Goal: Navigation & Orientation: Find specific page/section

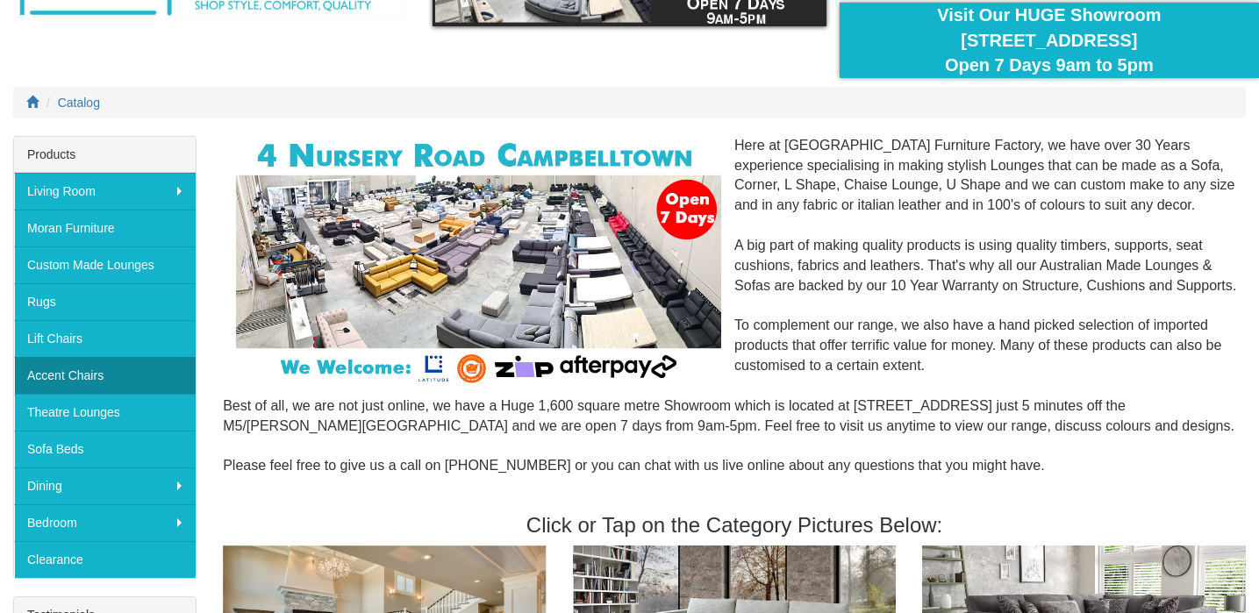
scroll to position [153, 0]
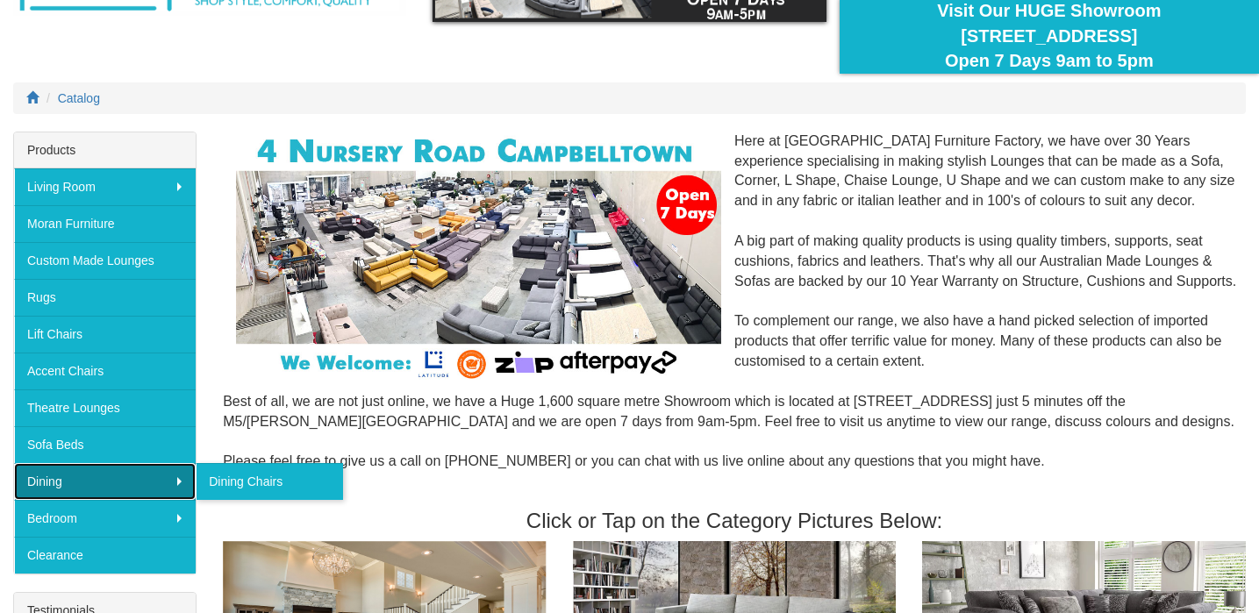
click at [84, 476] on link "Dining" at bounding box center [105, 481] width 182 height 37
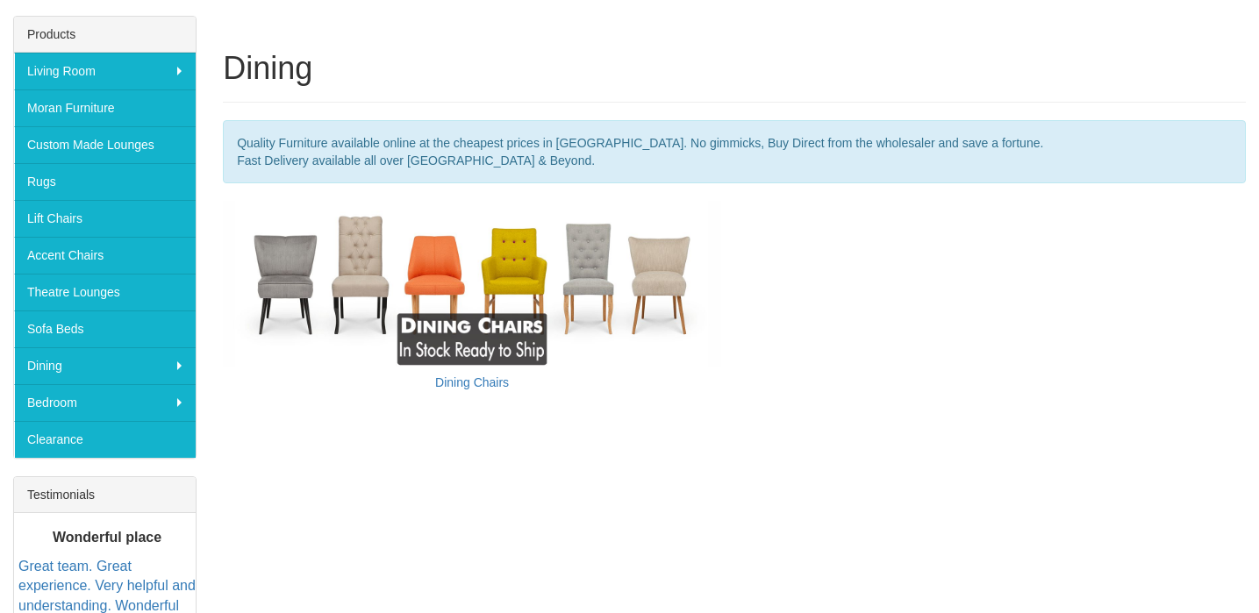
scroll to position [293, 0]
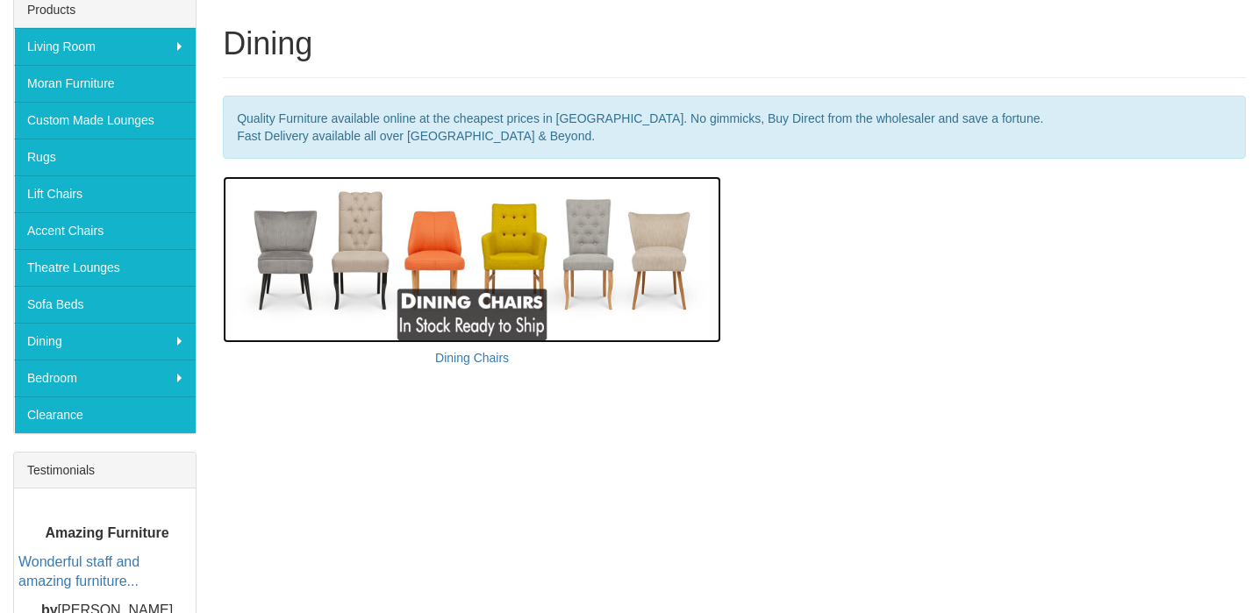
click at [297, 249] on img at bounding box center [472, 259] width 498 height 166
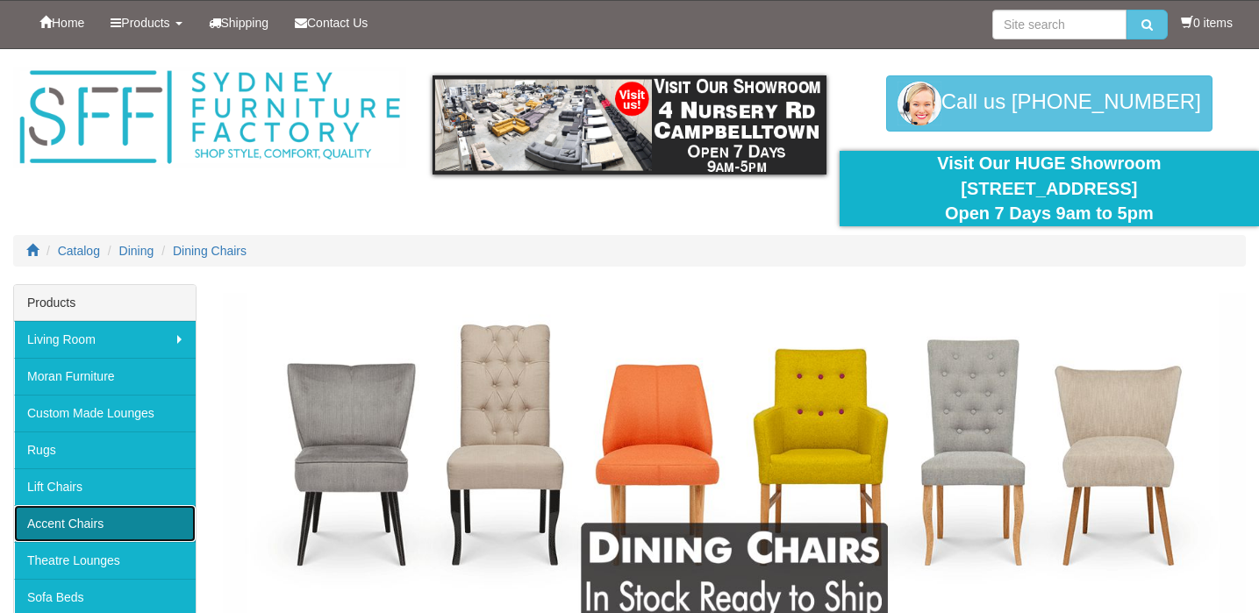
click at [118, 525] on link "Accent Chairs" at bounding box center [105, 523] width 182 height 37
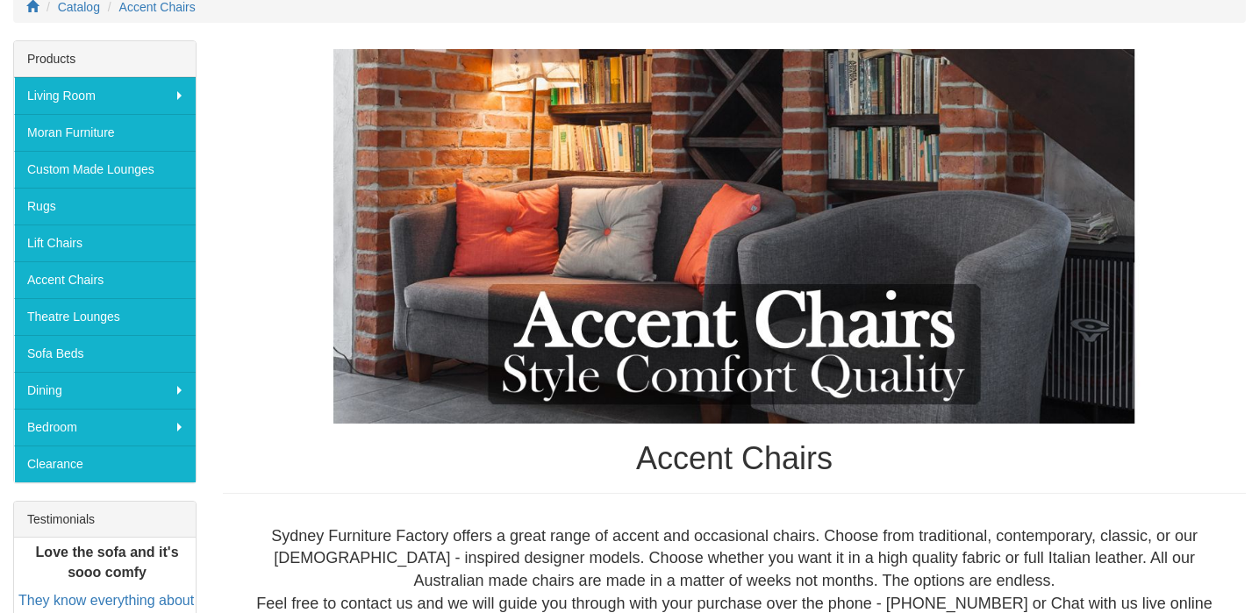
scroll to position [239, 0]
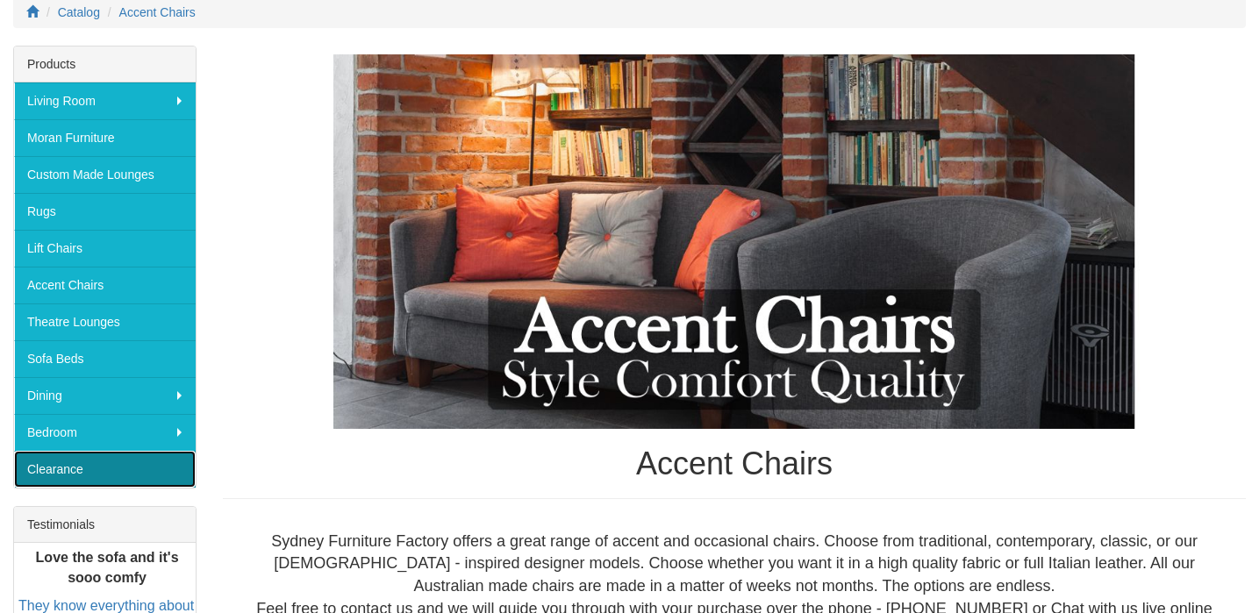
click at [97, 473] on link "Clearance" at bounding box center [105, 469] width 182 height 37
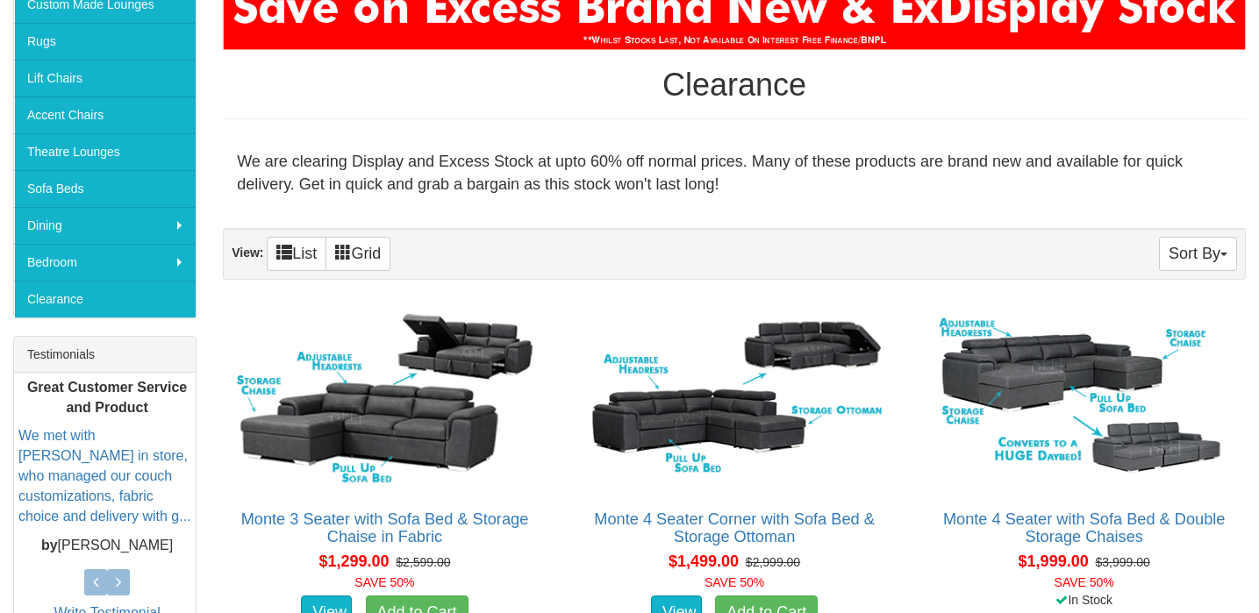
scroll to position [408, 0]
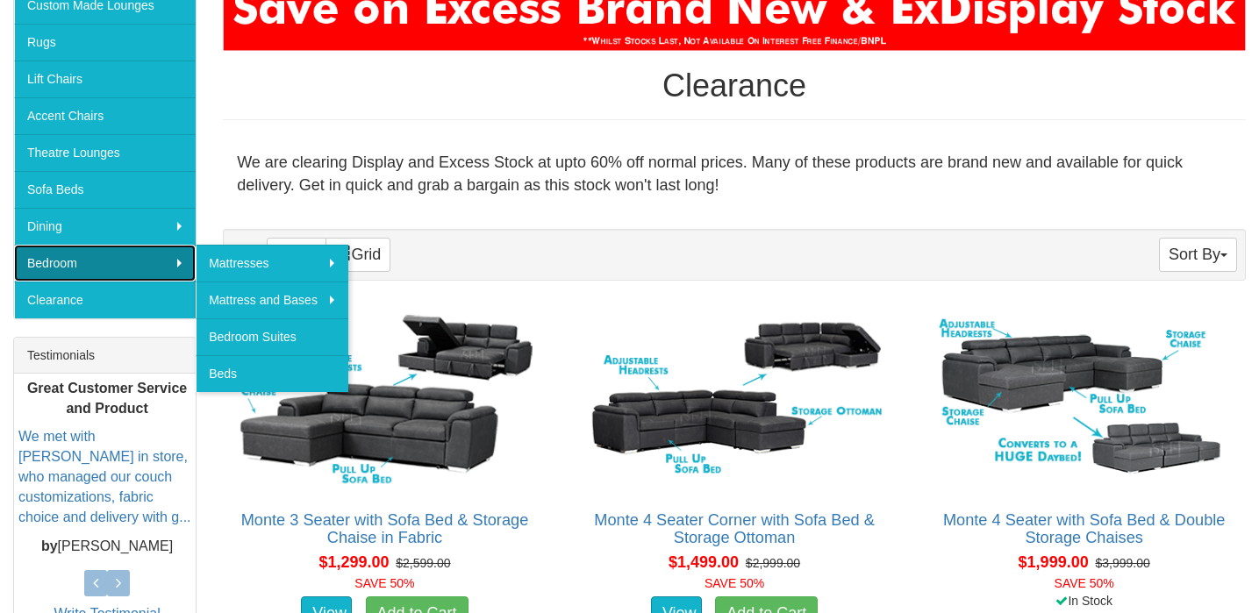
click at [156, 261] on link "Bedroom" at bounding box center [105, 263] width 182 height 37
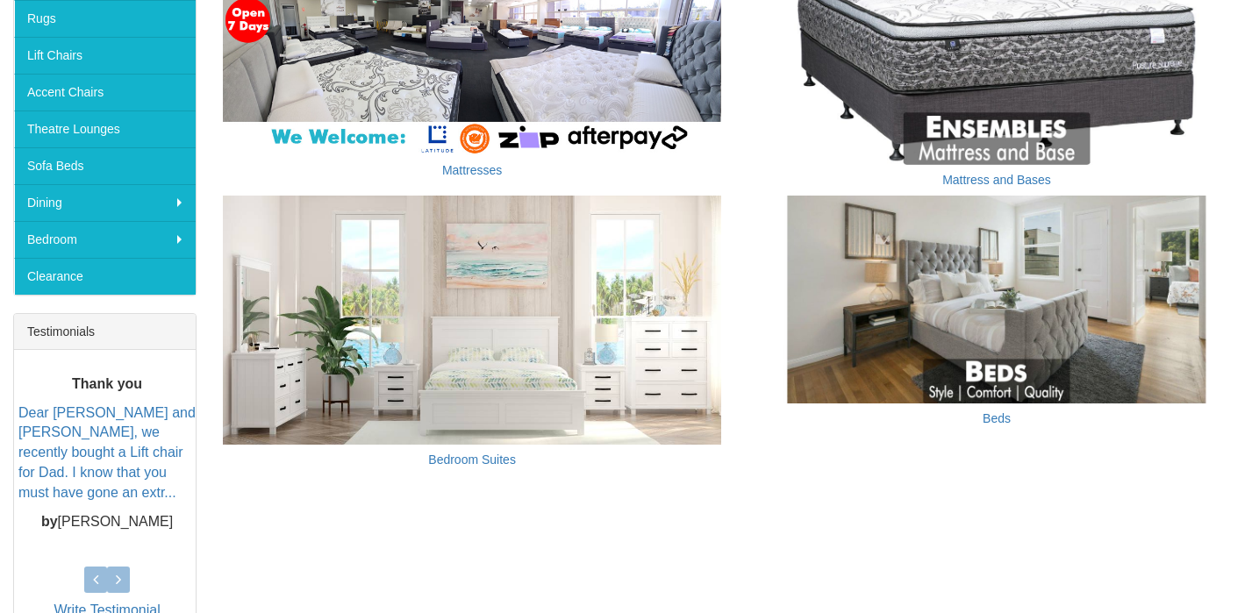
scroll to position [440, 0]
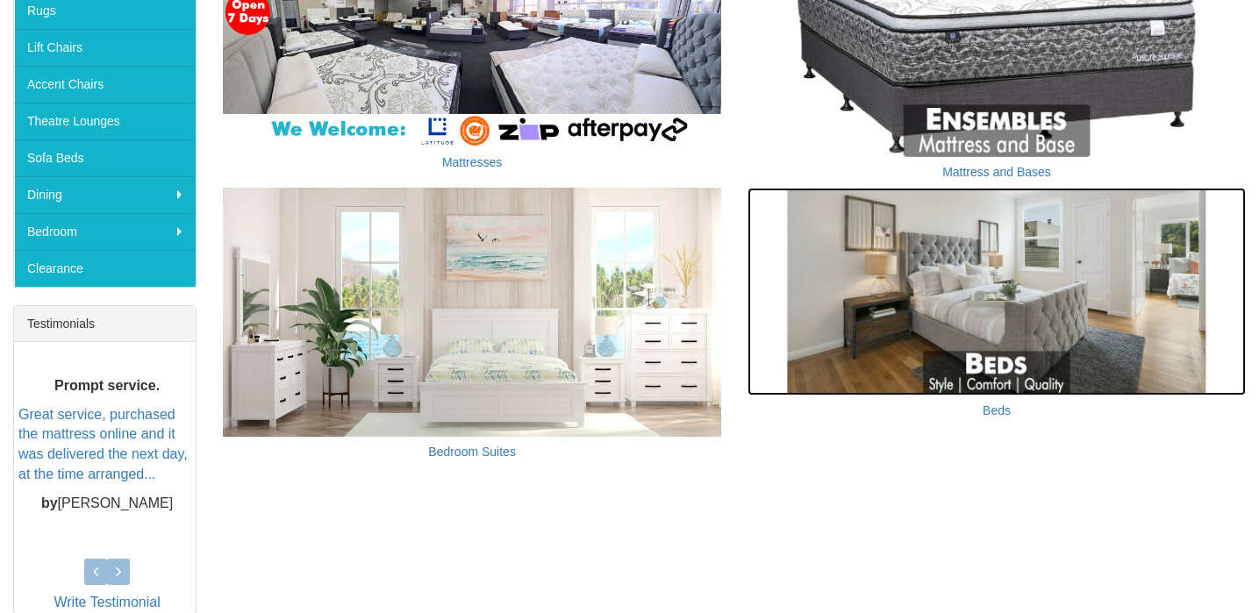
click at [1031, 304] on img at bounding box center [997, 292] width 498 height 208
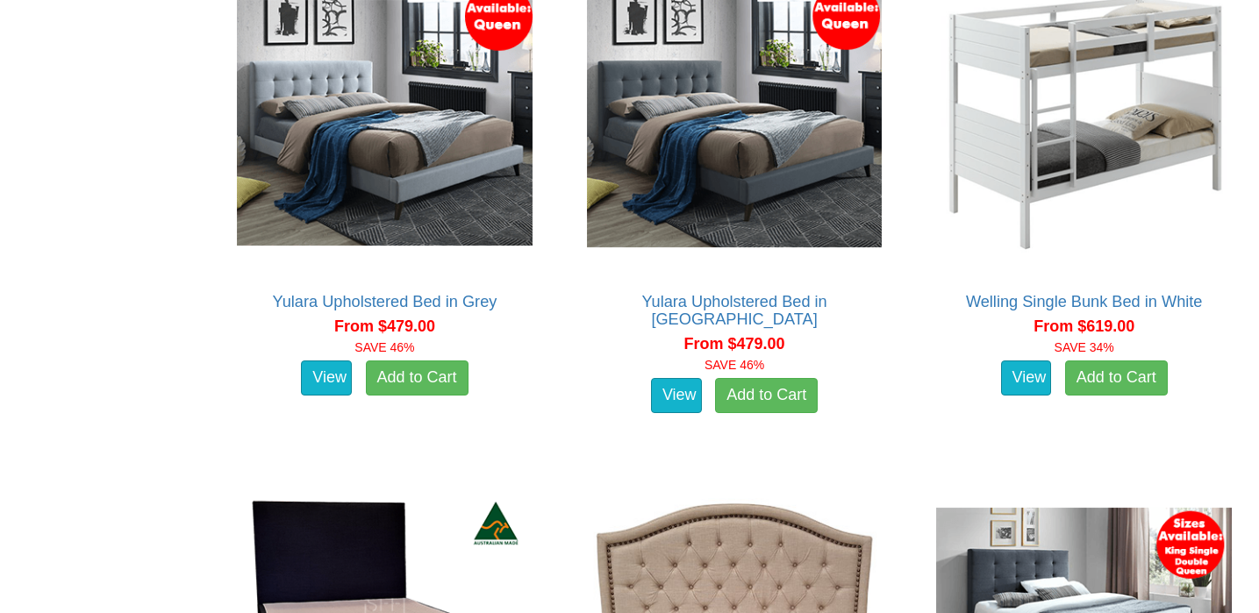
scroll to position [1802, 0]
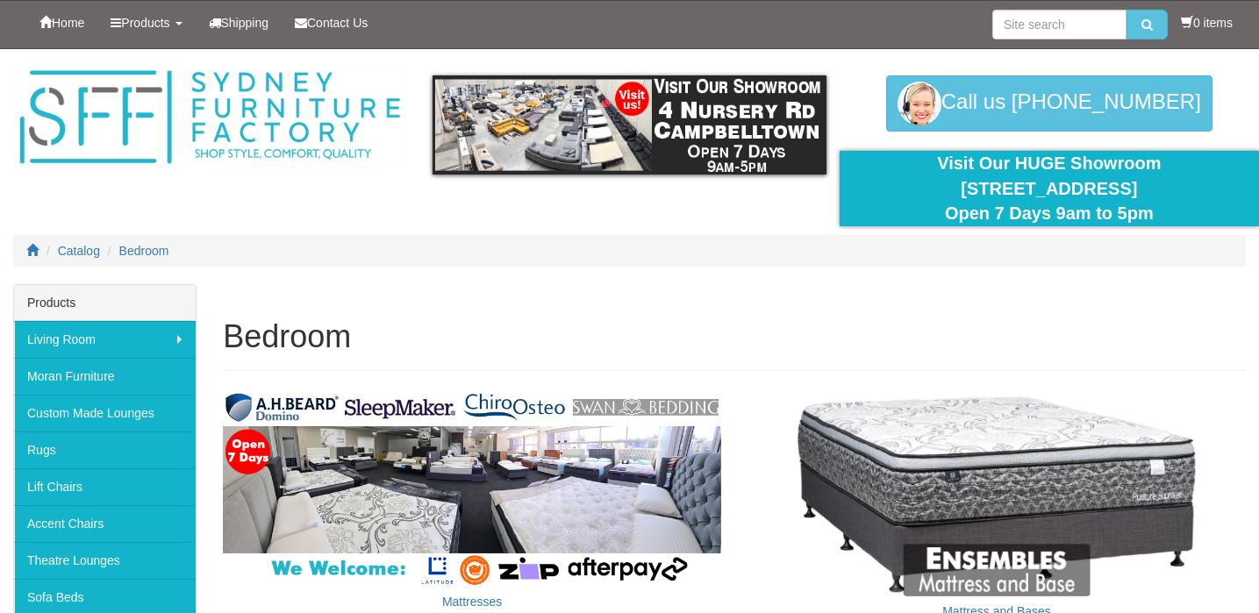
scroll to position [440, 0]
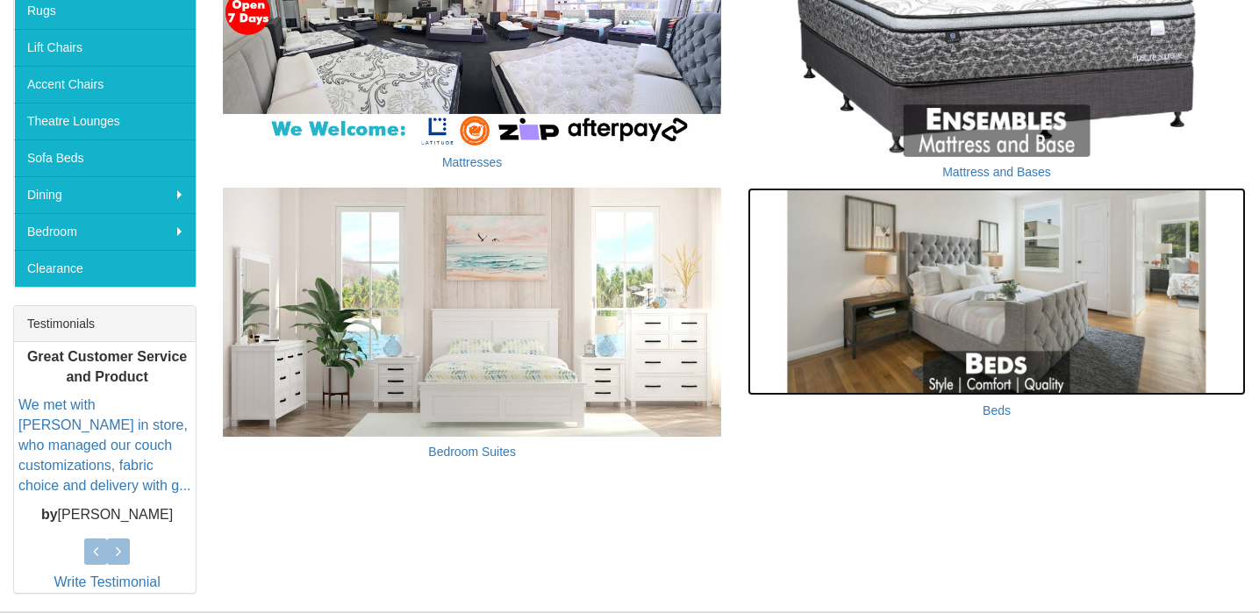
click at [929, 292] on img at bounding box center [997, 292] width 498 height 208
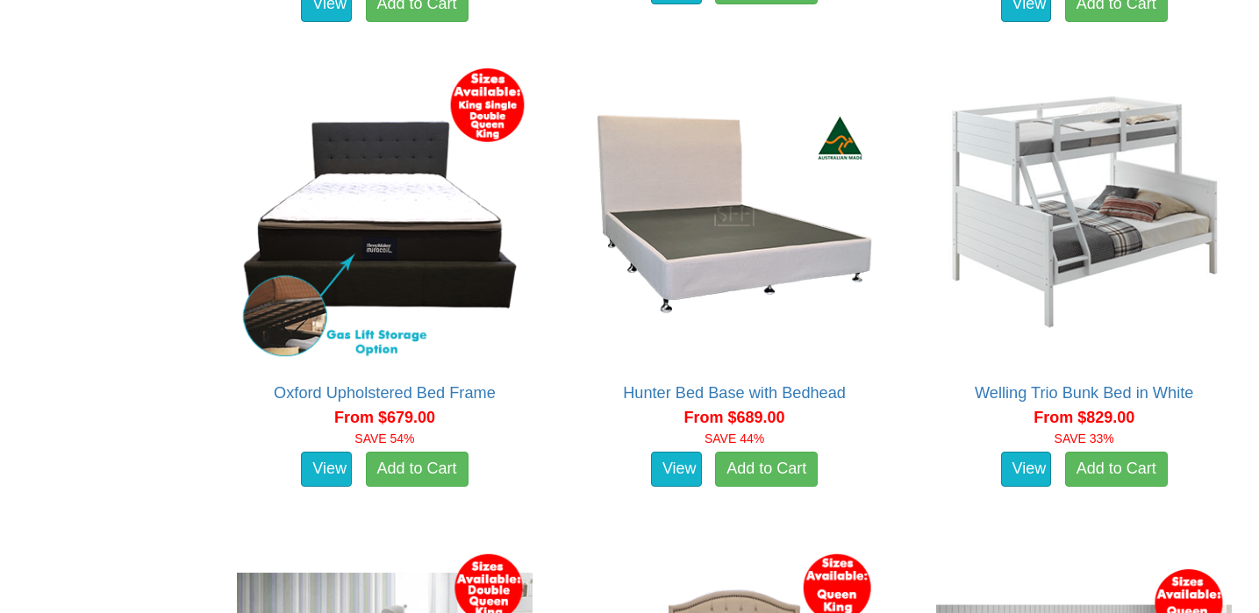
scroll to position [2448, 0]
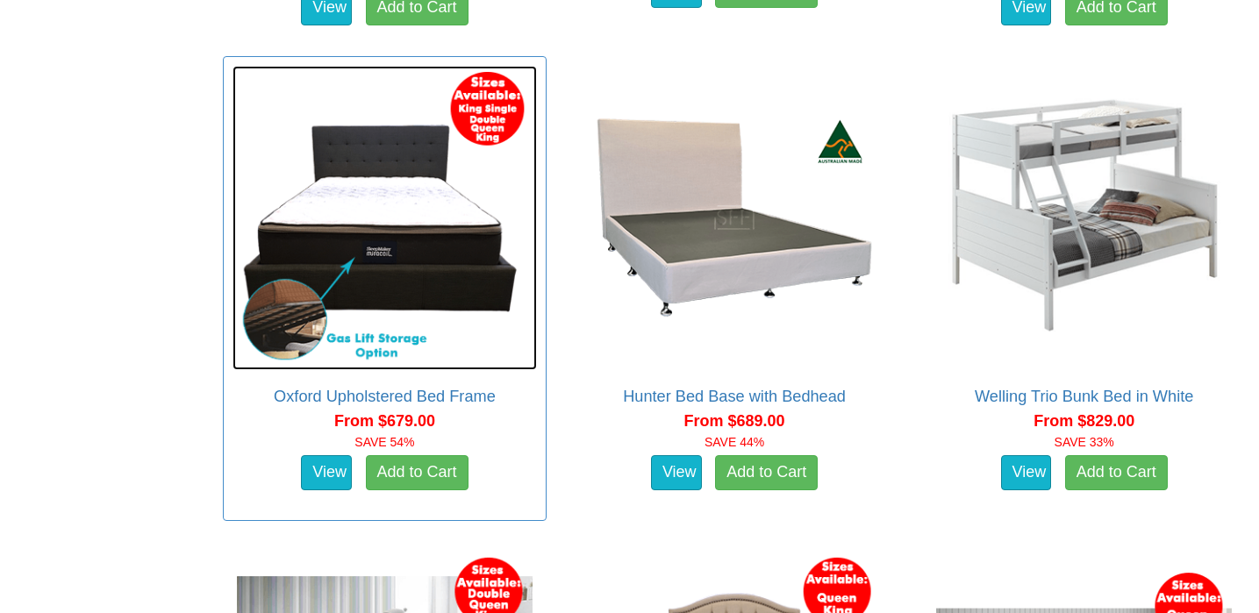
click at [413, 290] on img at bounding box center [385, 218] width 304 height 304
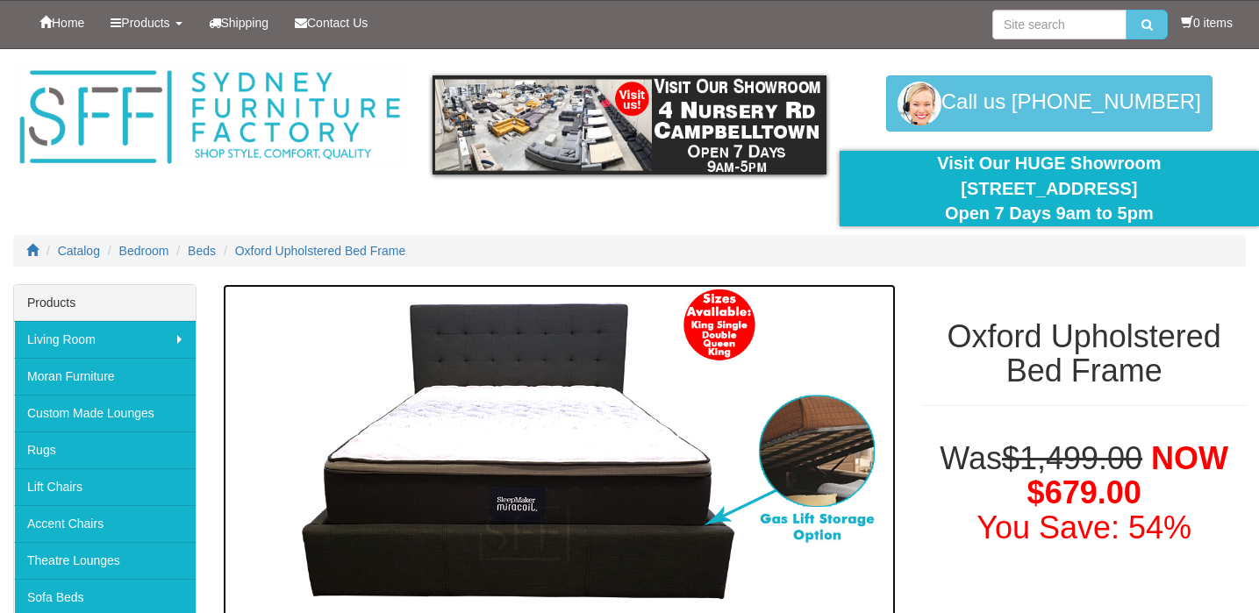
click at [519, 351] on img at bounding box center [559, 452] width 673 height 337
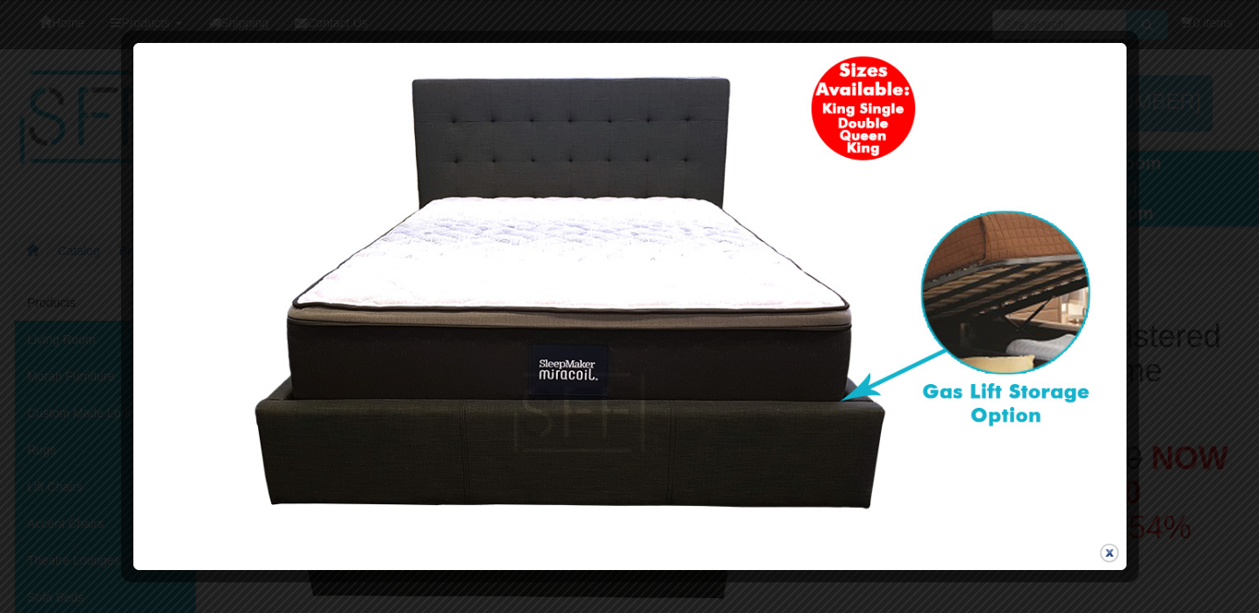
click at [1108, 551] on button "close" at bounding box center [1110, 553] width 22 height 22
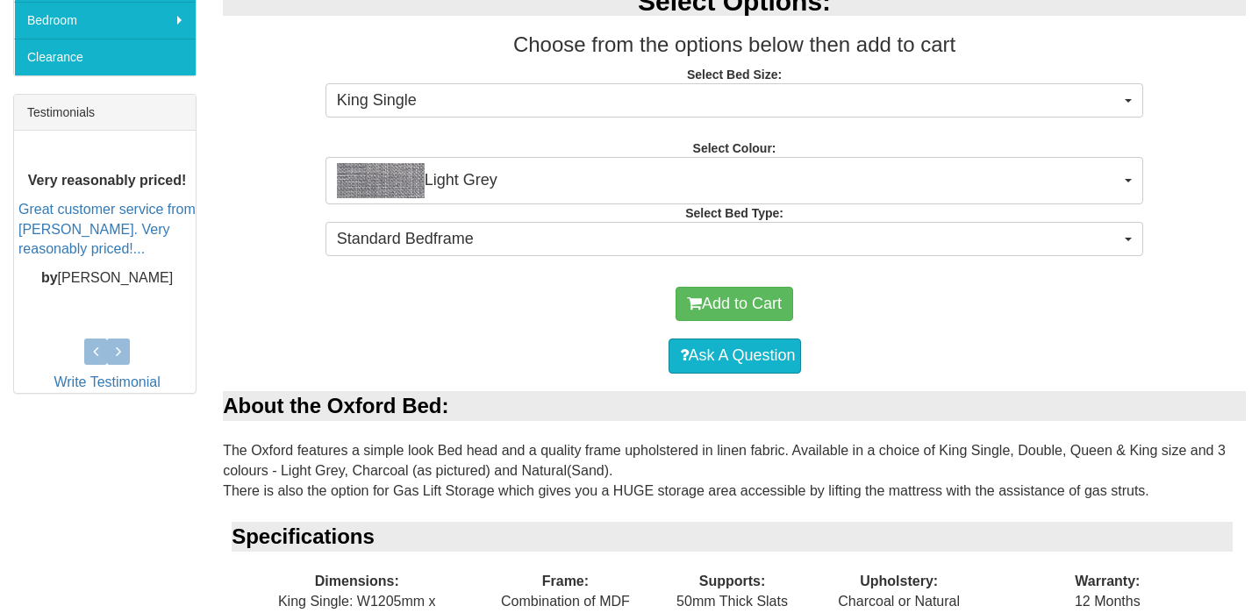
scroll to position [675, 0]
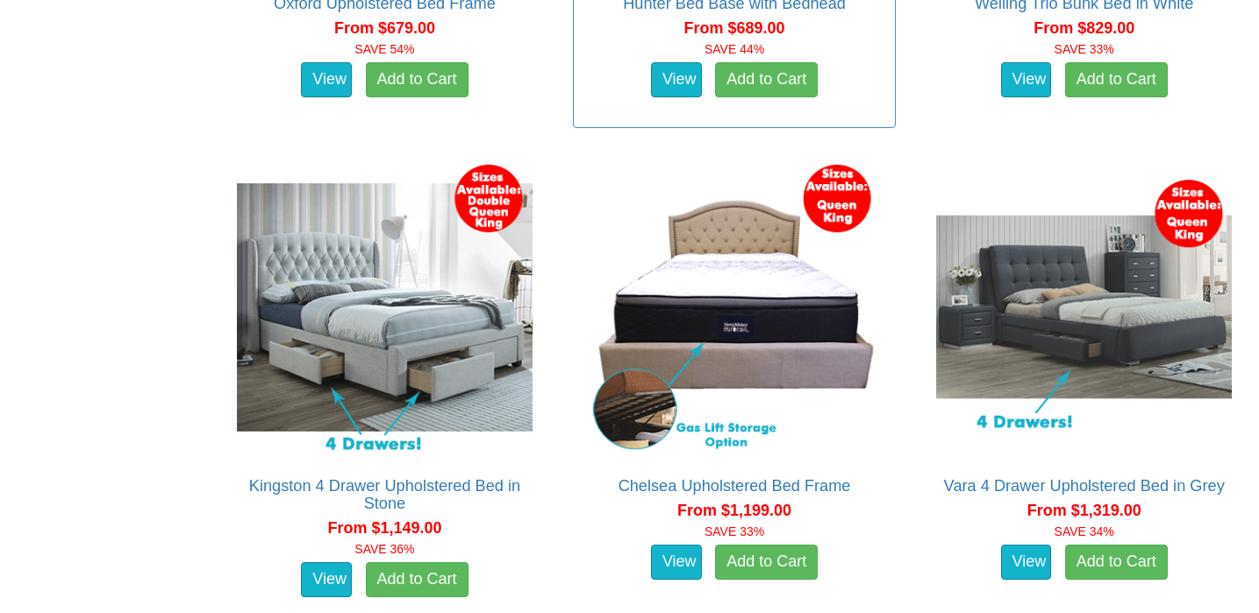
scroll to position [2860, 0]
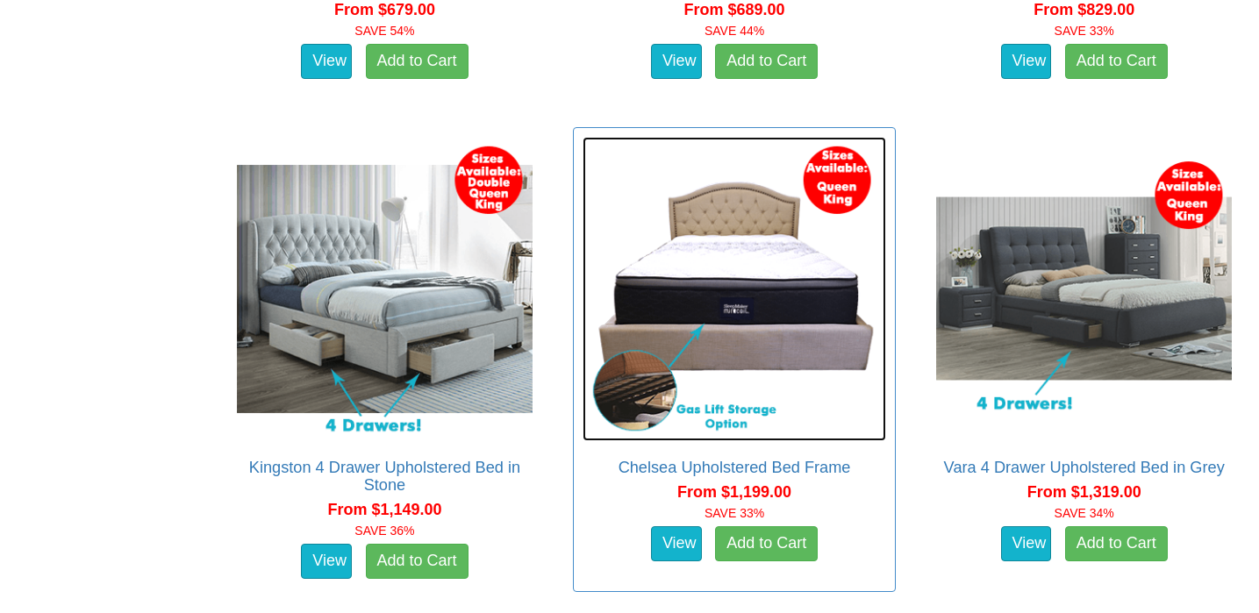
click at [774, 342] on img at bounding box center [735, 289] width 304 height 304
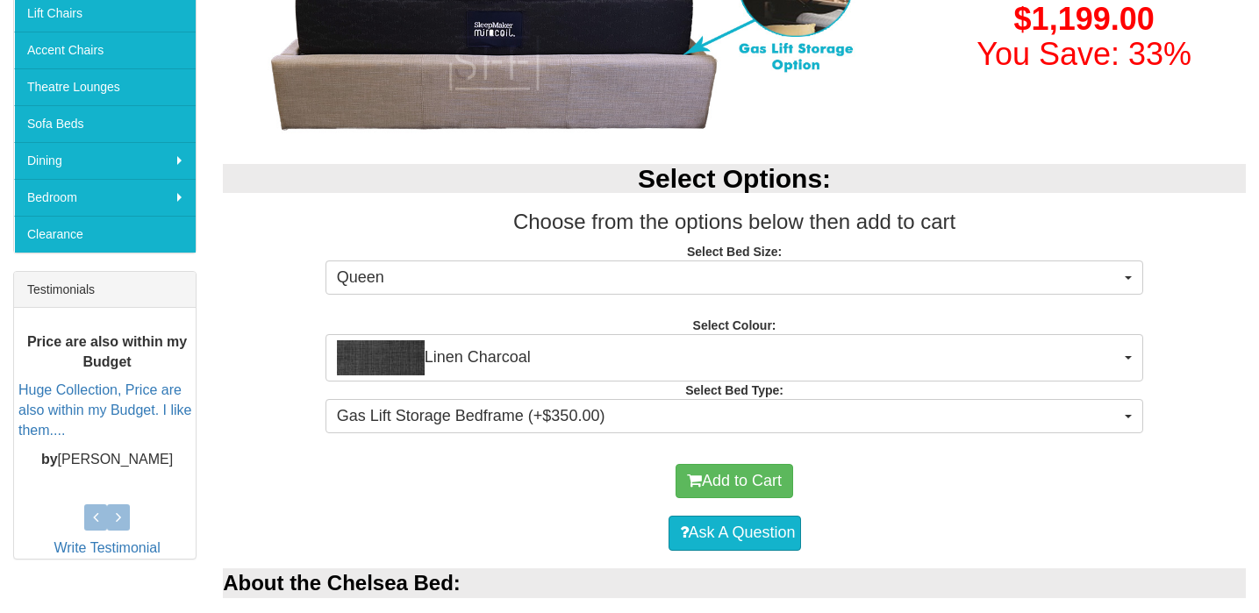
scroll to position [476, 0]
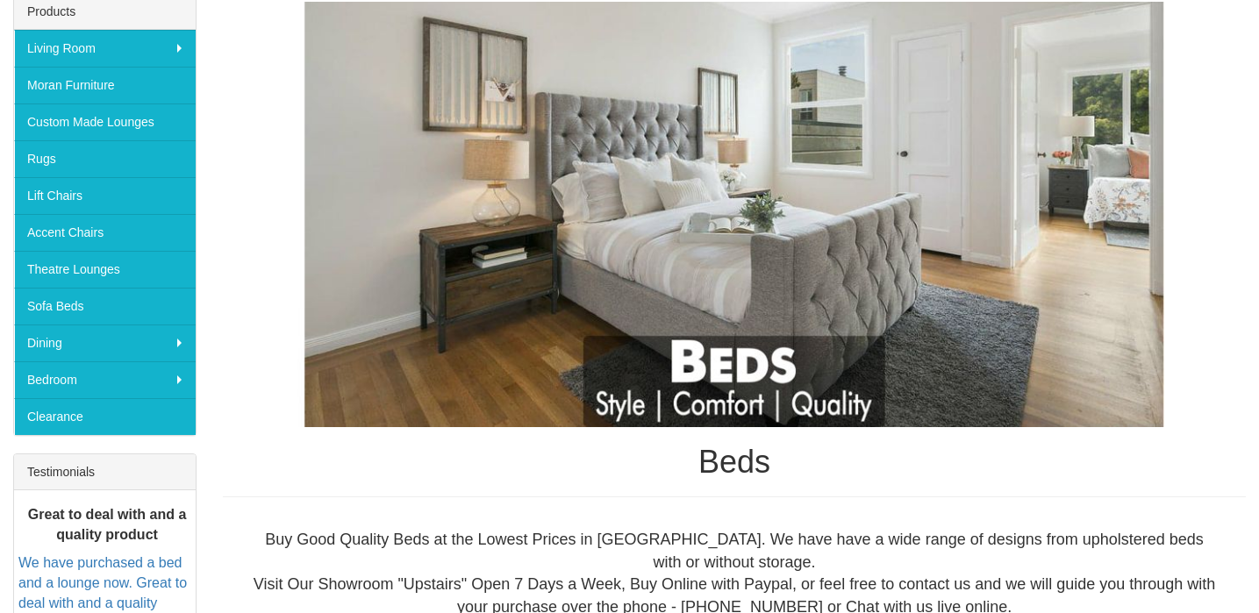
scroll to position [297, 0]
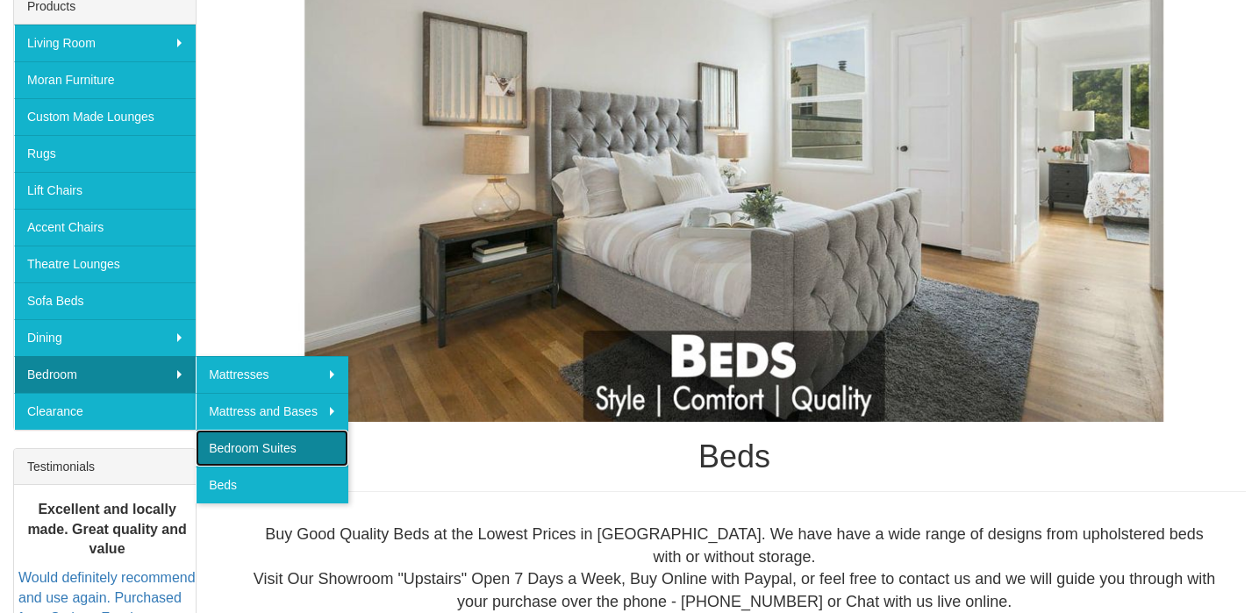
click at [233, 444] on link "Bedroom Suites" at bounding box center [272, 448] width 153 height 37
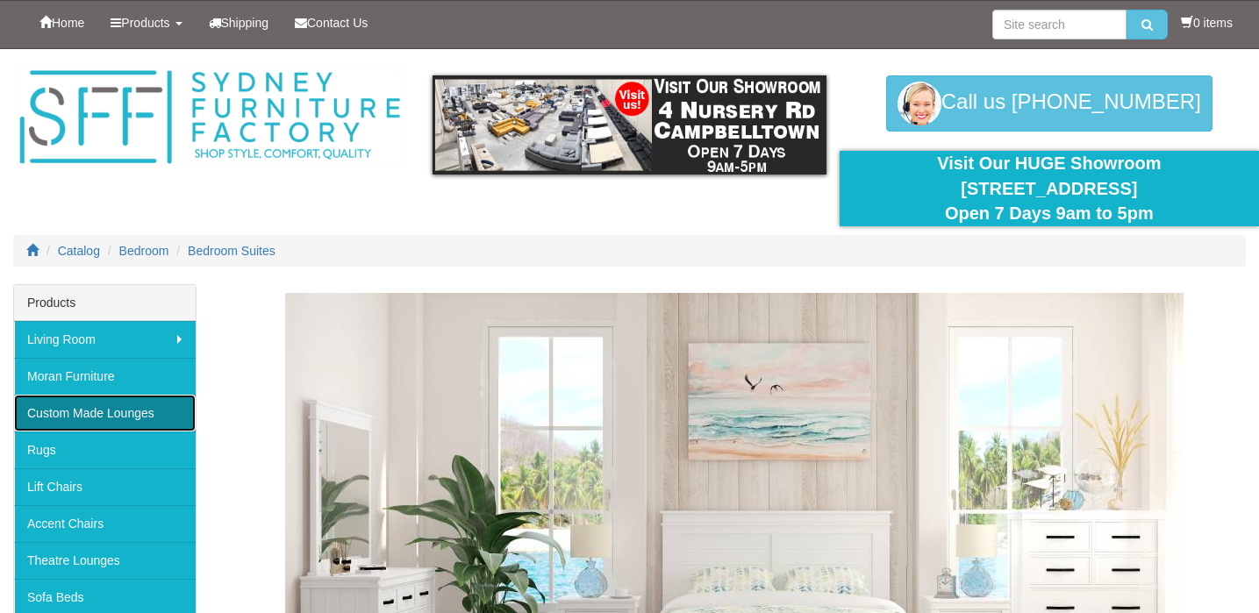
click at [111, 416] on link "Custom Made Lounges" at bounding box center [105, 413] width 182 height 37
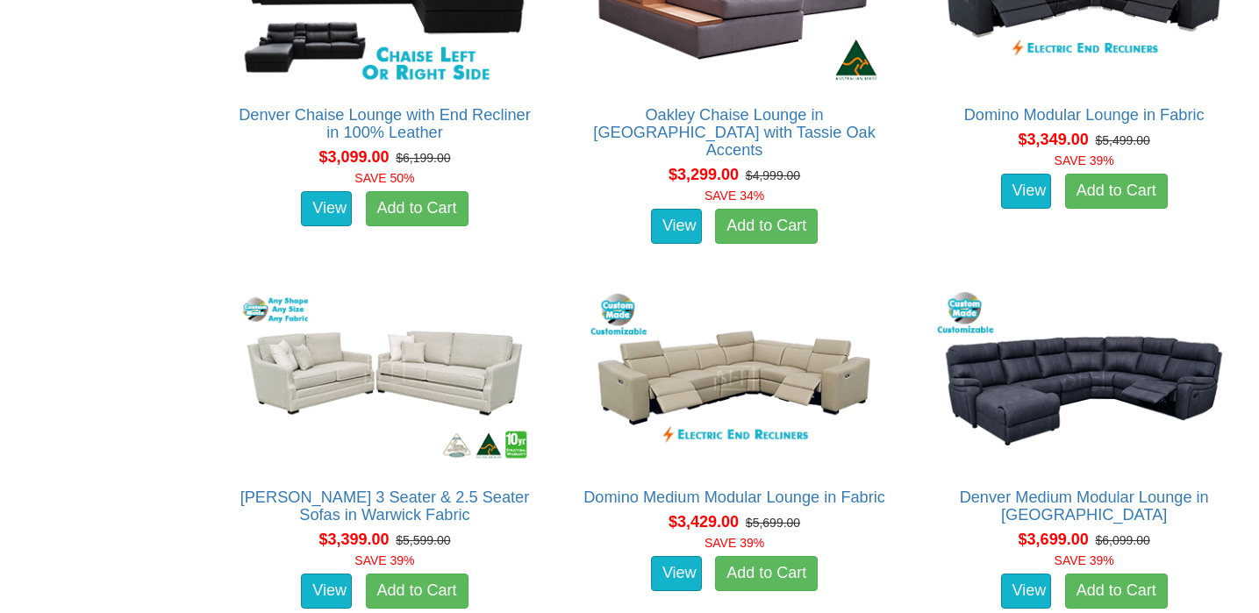
scroll to position [5117, 0]
